Goal: Book appointment/travel/reservation

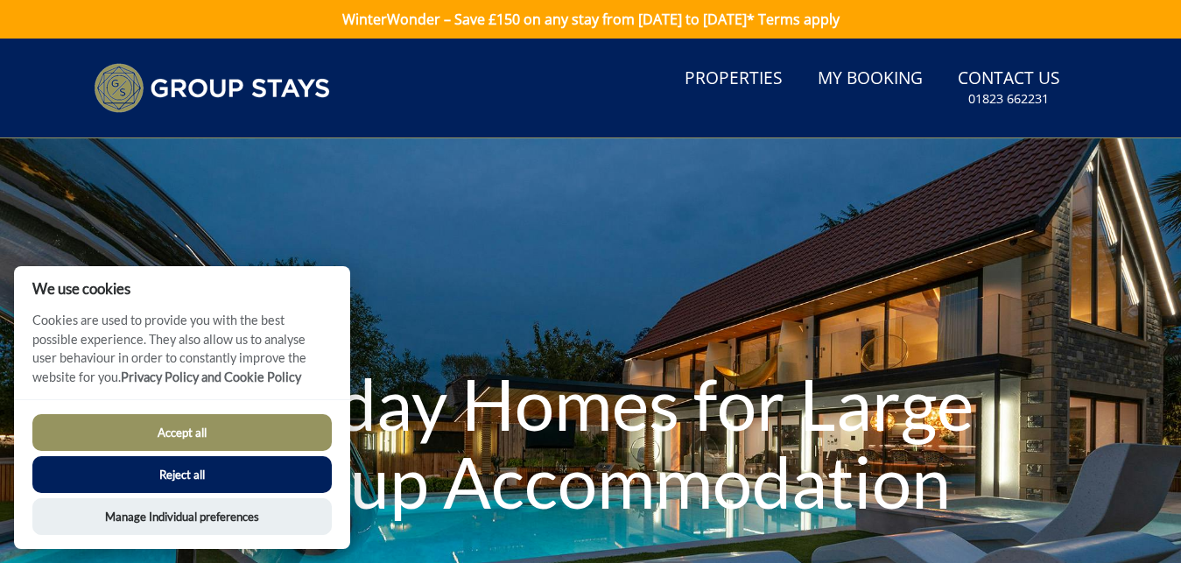
click at [155, 459] on button "Reject all" at bounding box center [181, 474] width 299 height 37
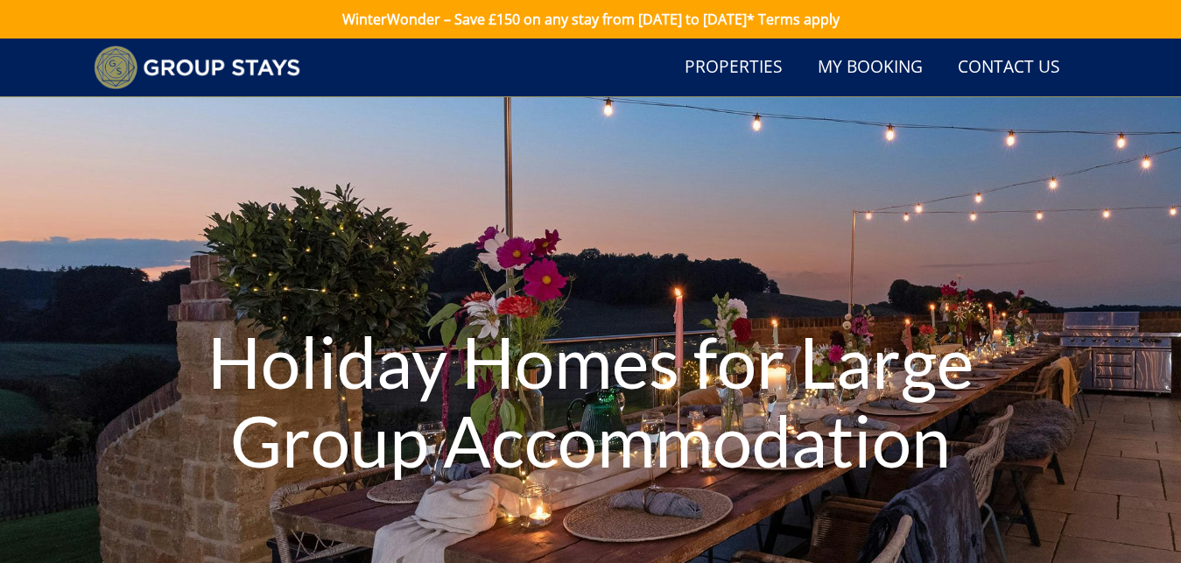
scroll to position [343, 0]
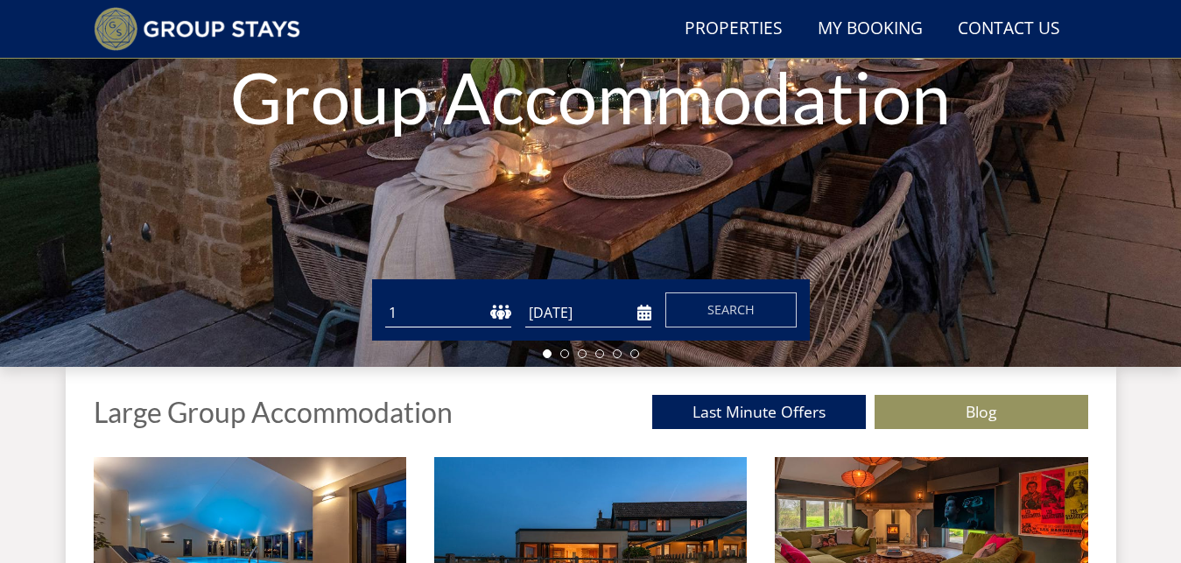
click at [430, 320] on select "1 2 3 4 5 6 7 8 9 10 11 12 13 14 15 16 17 18 19 20 21 22 23 24 25 26 27 28 29 3…" at bounding box center [448, 313] width 126 height 29
click at [399, 308] on select "1 2 3 4 5 6 7 8 9 10 11 12 13 14 15 16 17 18 19 20 21 22 23 24 25 26 27 28 29 3…" at bounding box center [448, 313] width 126 height 29
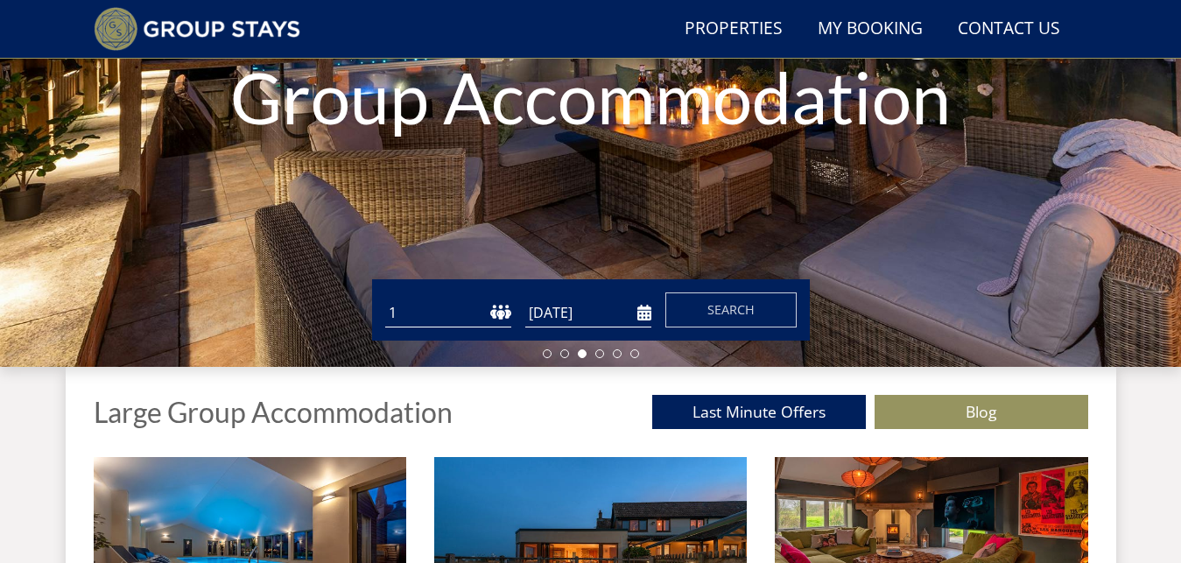
select select "12"
click option "12" at bounding box center [0, 0] width 0 height 0
click at [641, 312] on input "[DATE]" at bounding box center [588, 313] width 126 height 29
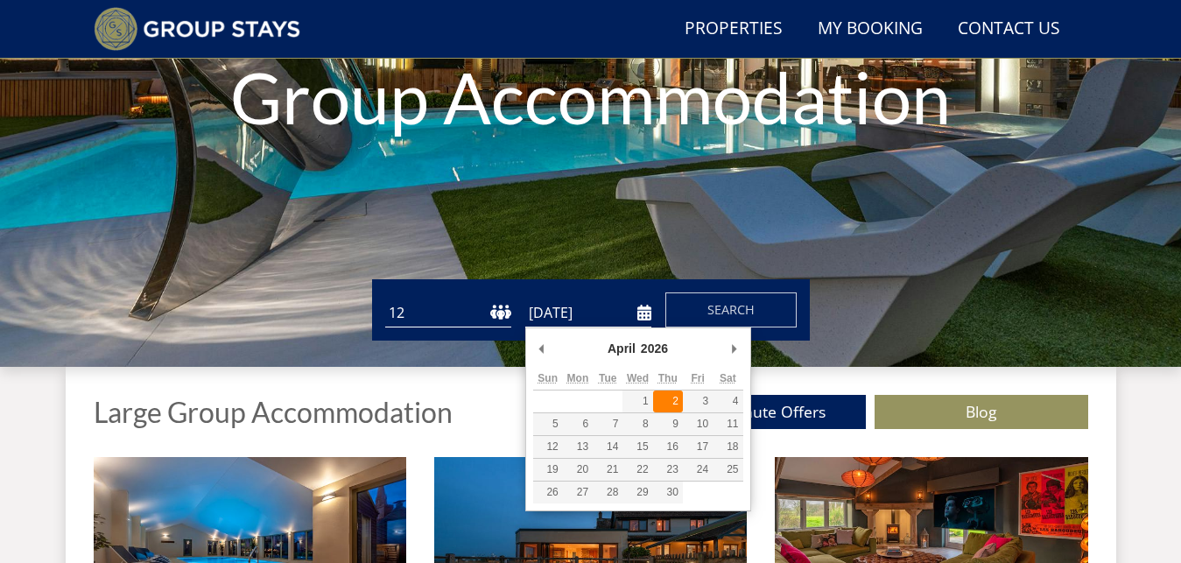
type input "[DATE]"
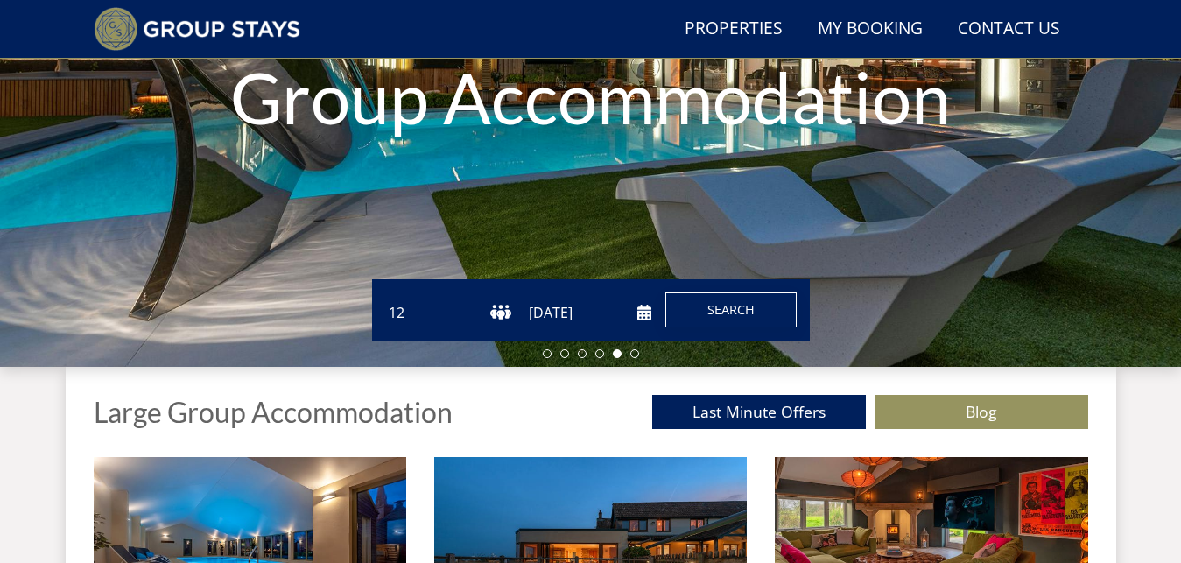
click at [720, 313] on span "Search" at bounding box center [730, 309] width 47 height 17
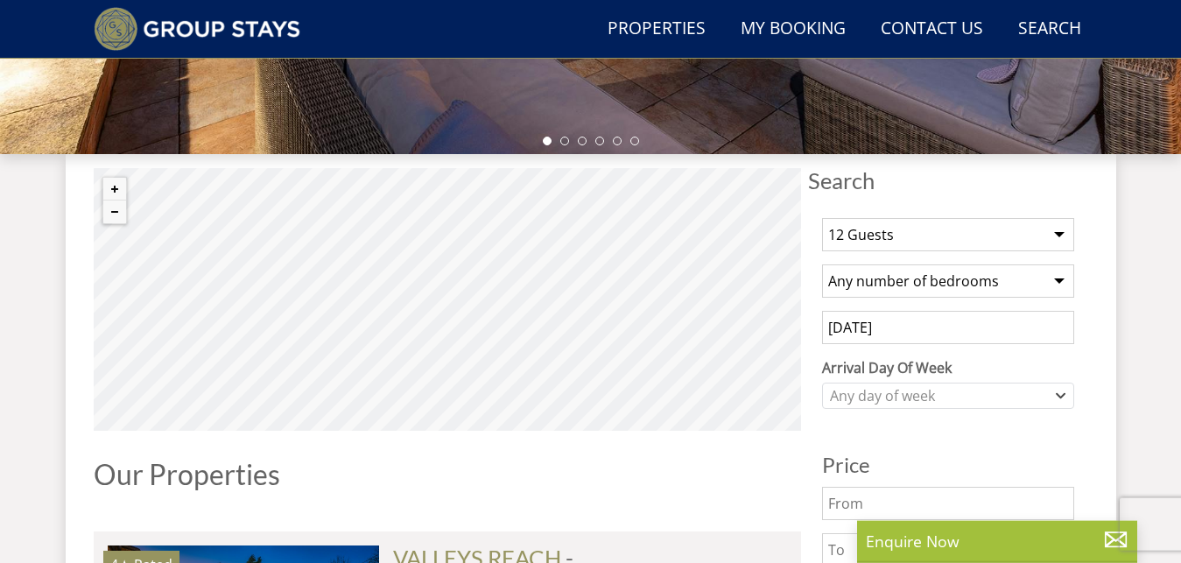
scroll to position [713, 0]
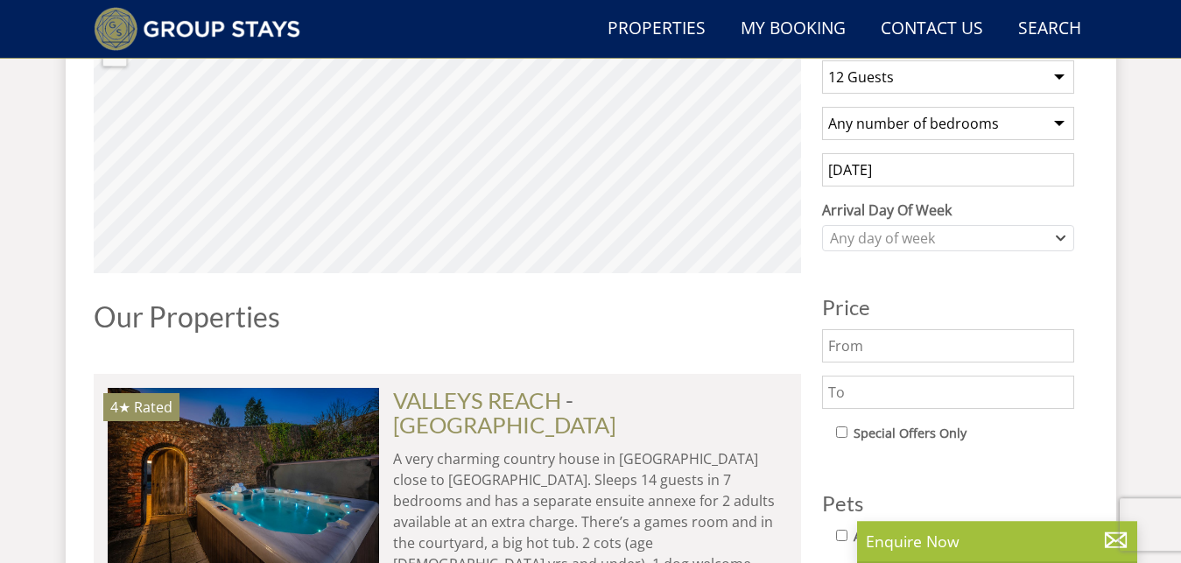
click at [913, 400] on input "text" at bounding box center [948, 392] width 252 height 33
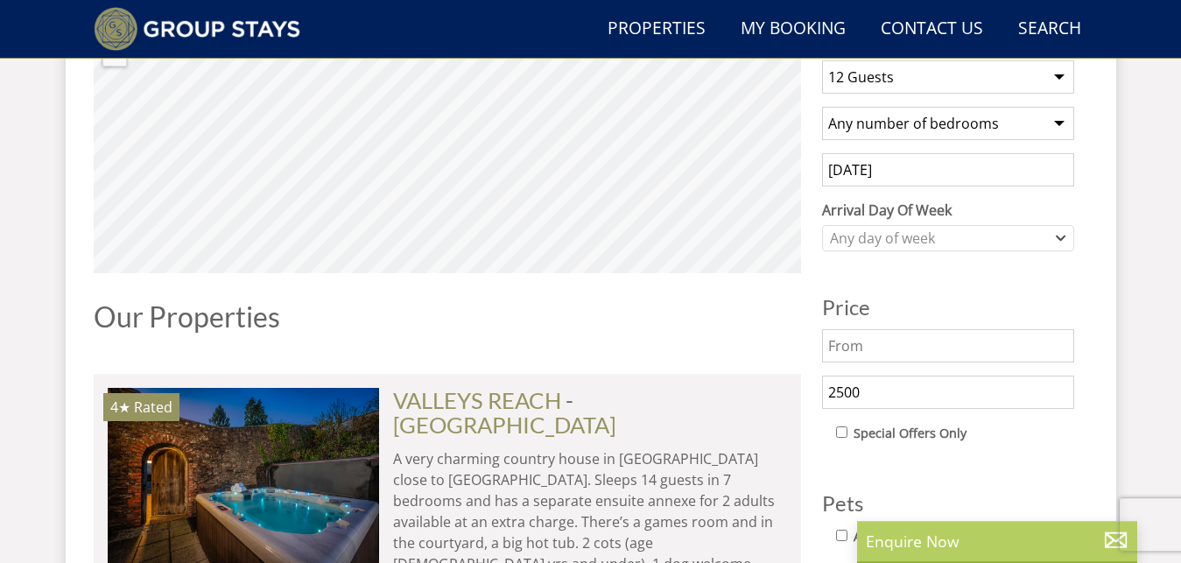
type input "2500"
click at [975, 537] on p "Enquire Now" at bounding box center [997, 541] width 263 height 23
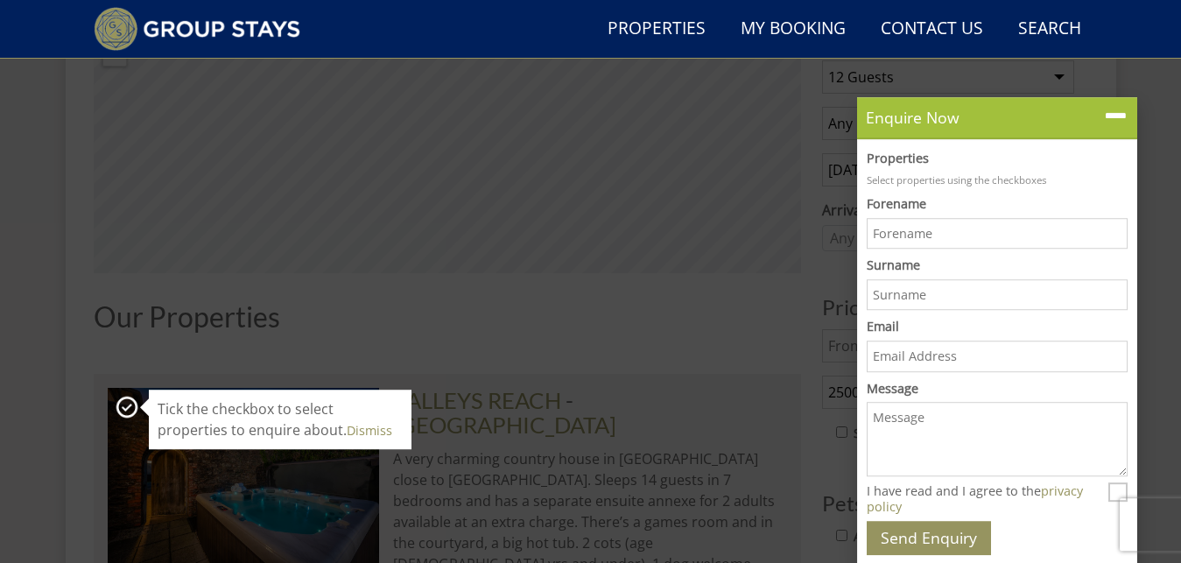
scroll to position [0, 0]
click at [721, 346] on div "Our Properties" at bounding box center [447, 323] width 707 height 45
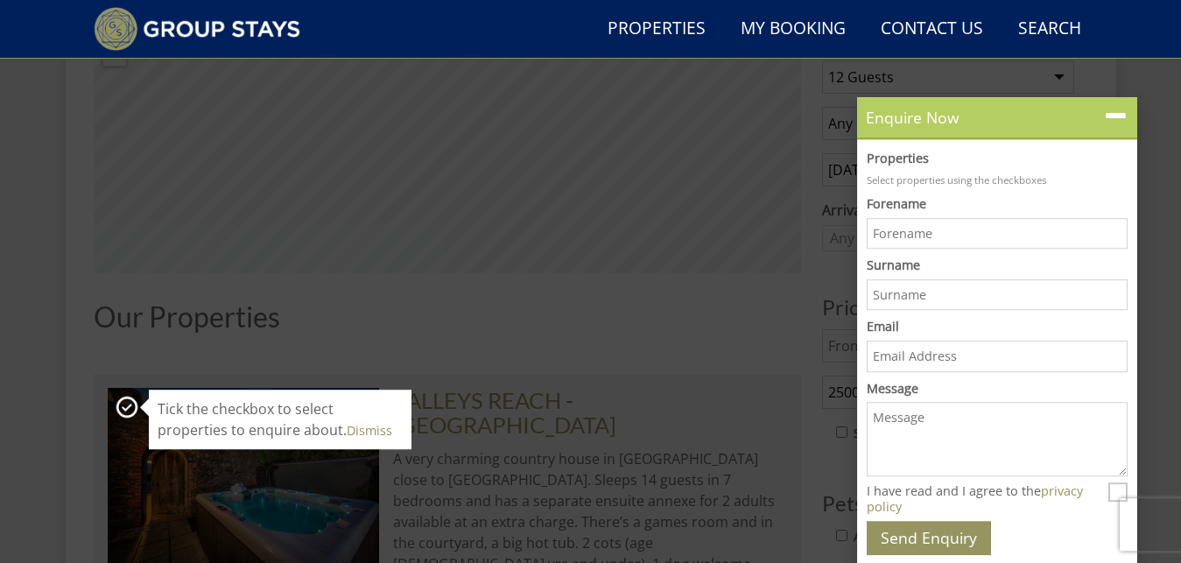
click at [1117, 118] on icon at bounding box center [1115, 115] width 25 height 25
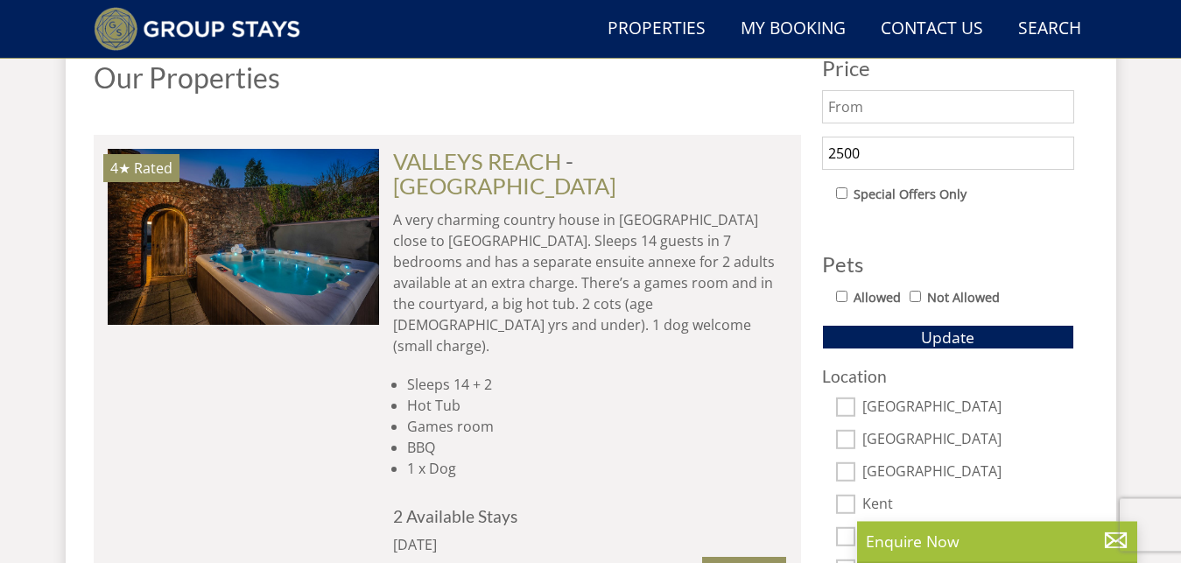
scroll to position [953, 0]
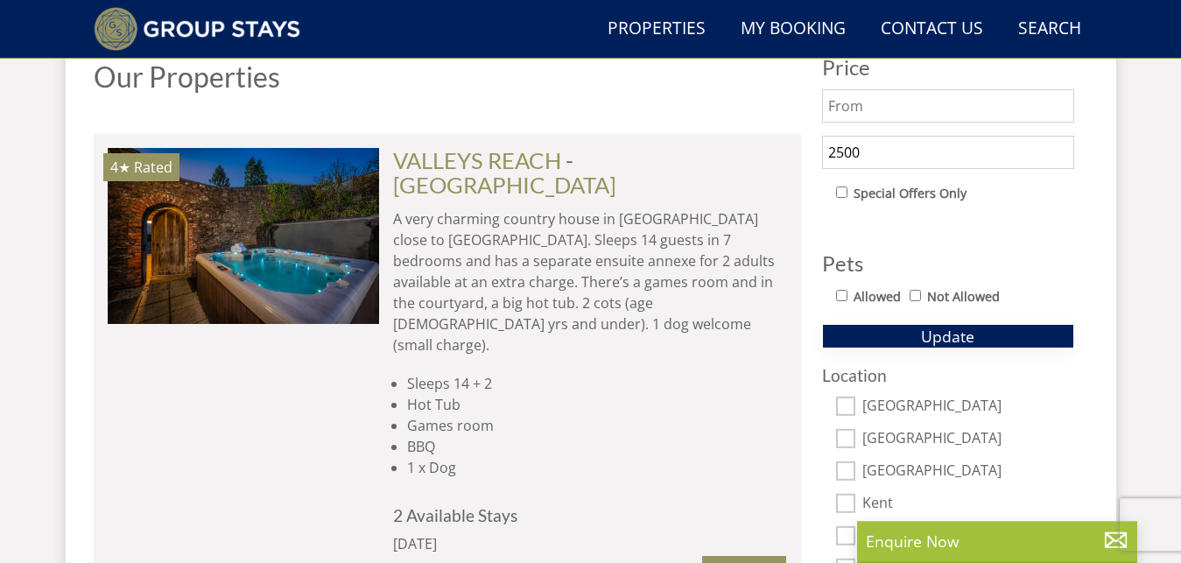
click at [862, 342] on button "Update" at bounding box center [948, 336] width 252 height 25
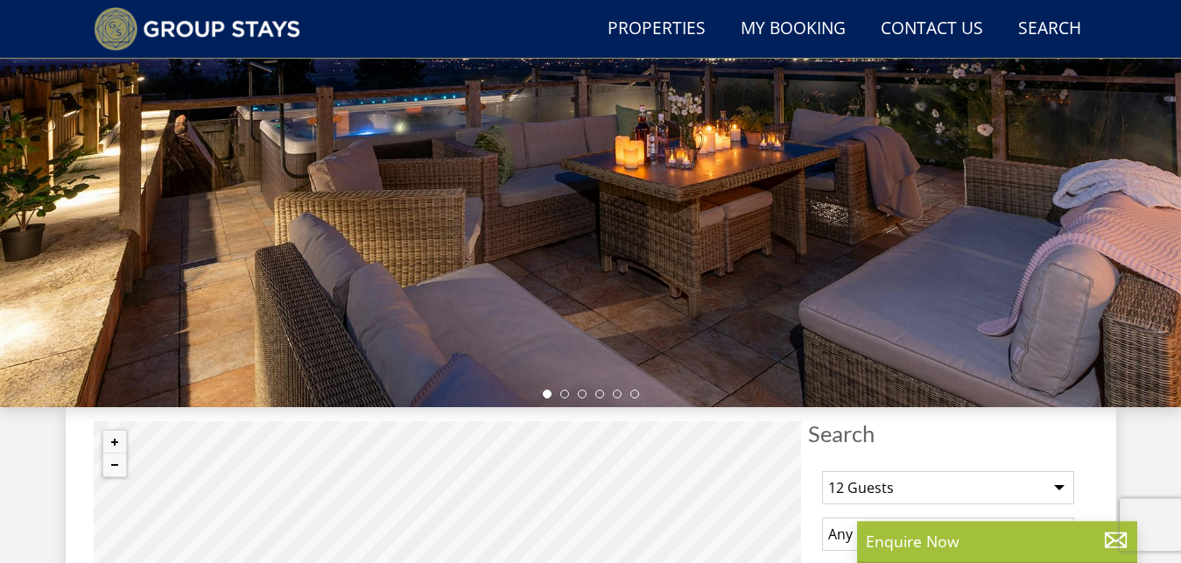
scroll to position [237, 0]
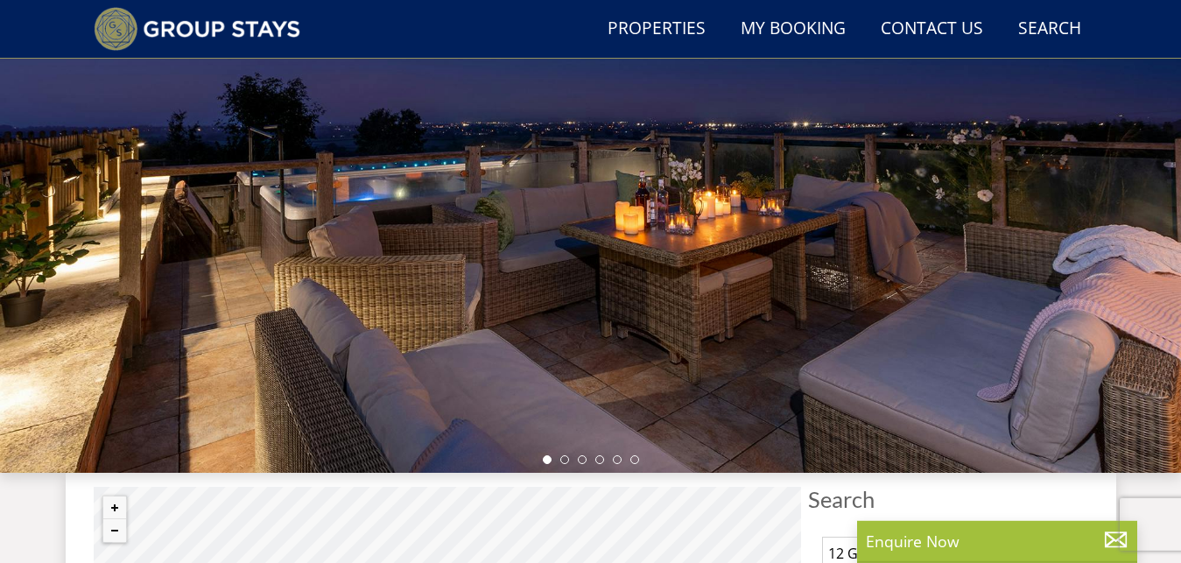
select select "12"
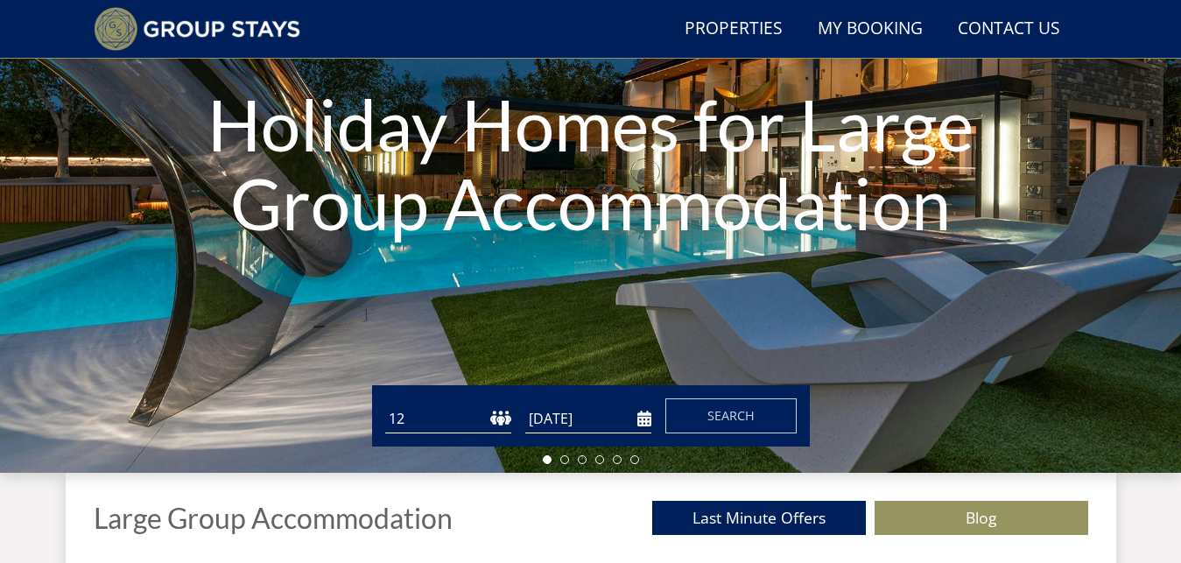
scroll to position [344, 0]
